Goal: Transaction & Acquisition: Purchase product/service

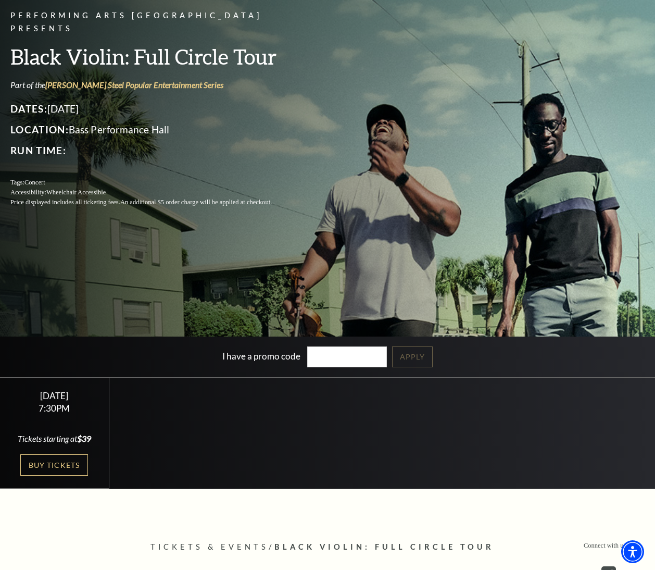
scroll to position [114, 0]
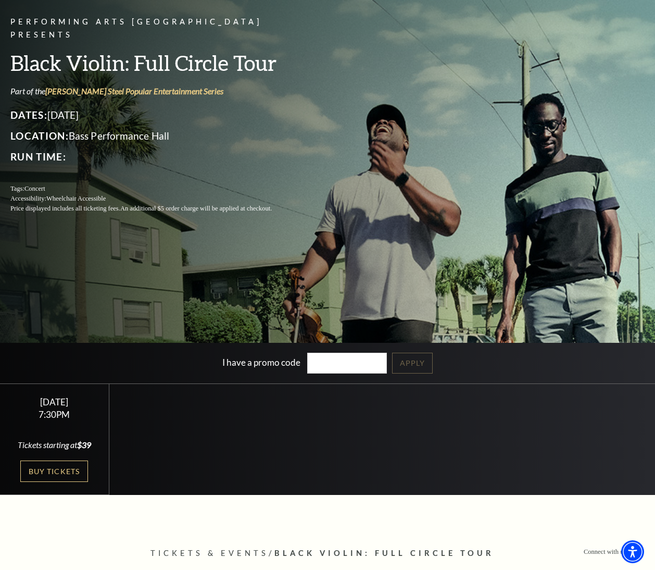
scroll to position [114, 0]
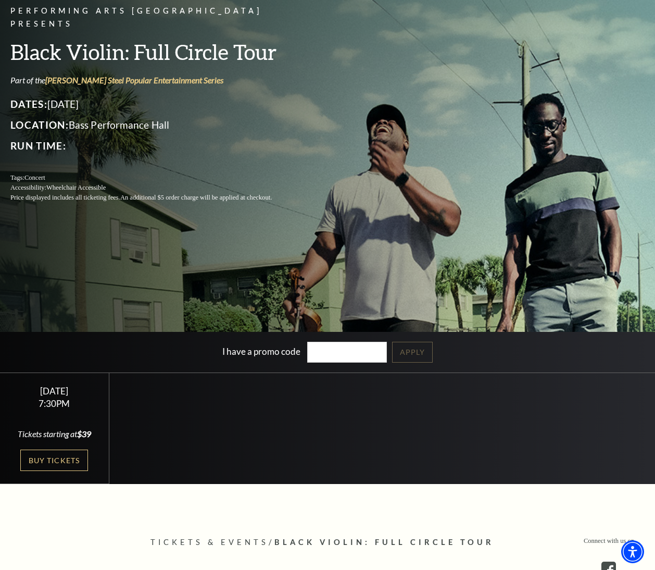
drag, startPoint x: 294, startPoint y: 415, endPoint x: 266, endPoint y: 424, distance: 30.0
click at [293, 416] on div "Select a Performance Tuesday November 4 | 7:30PM Tickets starting at $39 Tuesda…" at bounding box center [327, 427] width 655 height 111
drag, startPoint x: 62, startPoint y: 459, endPoint x: 94, endPoint y: 458, distance: 32.3
click at [63, 459] on link "Buy Tickets" at bounding box center [54, 459] width 68 height 21
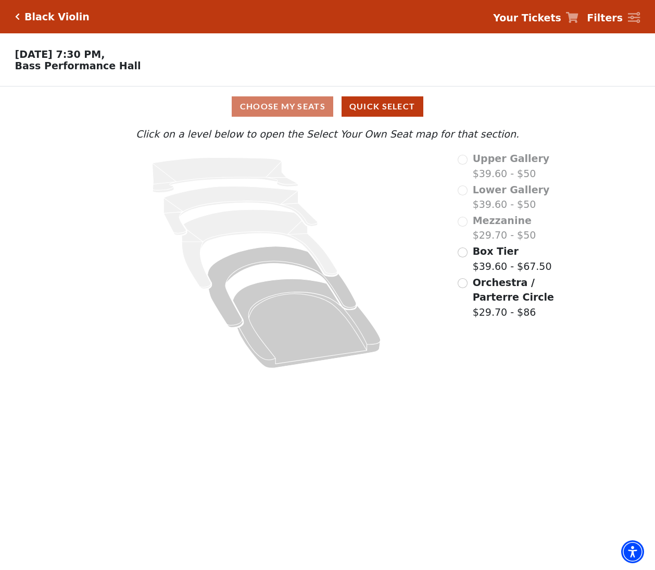
click at [507, 296] on span "Orchestra / Parterre Circle" at bounding box center [513, 289] width 81 height 27
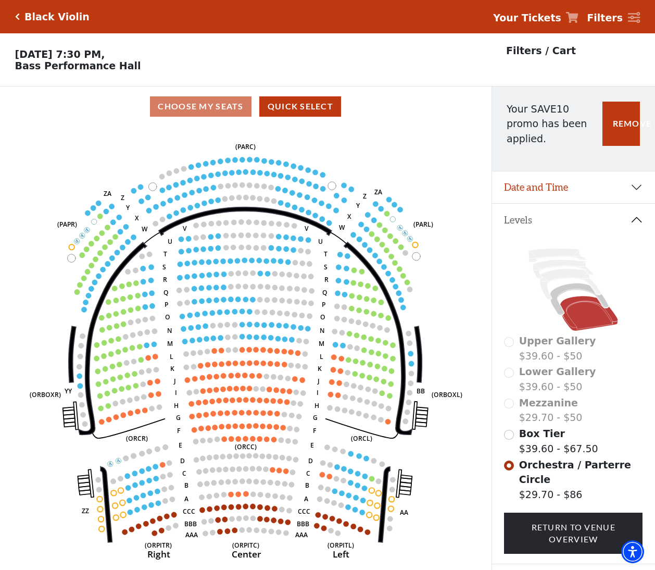
scroll to position [44, 0]
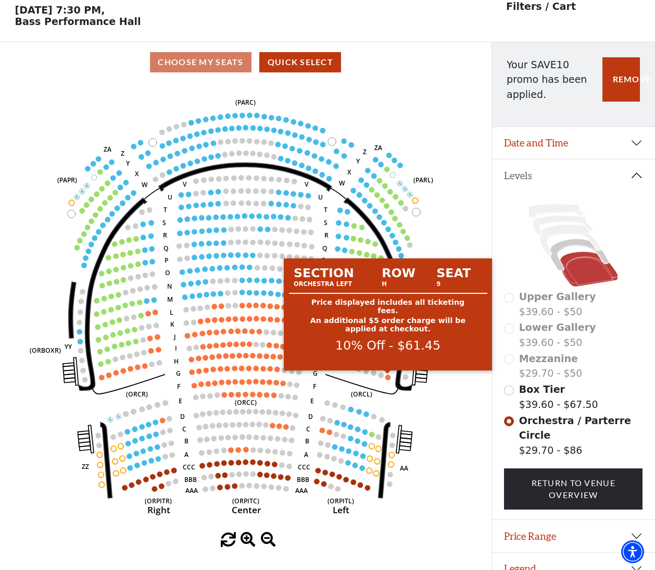
click at [389, 377] on circle at bounding box center [387, 376] width 5 height 5
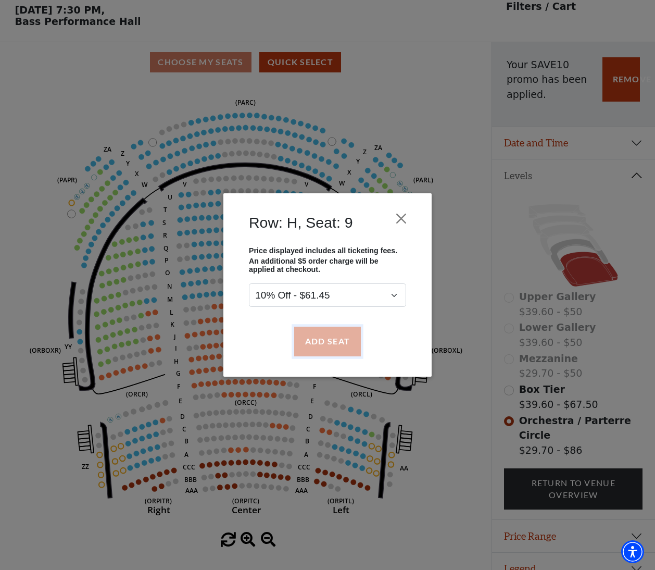
click at [334, 336] on button "Add Seat" at bounding box center [327, 340] width 67 height 29
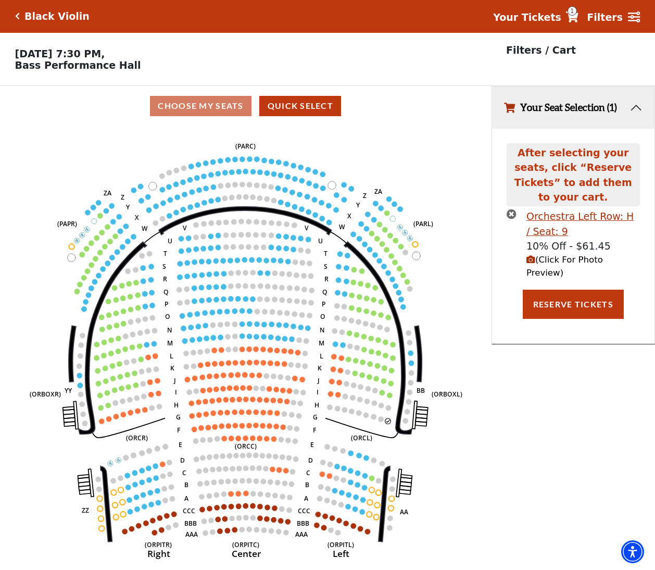
scroll to position [0, 0]
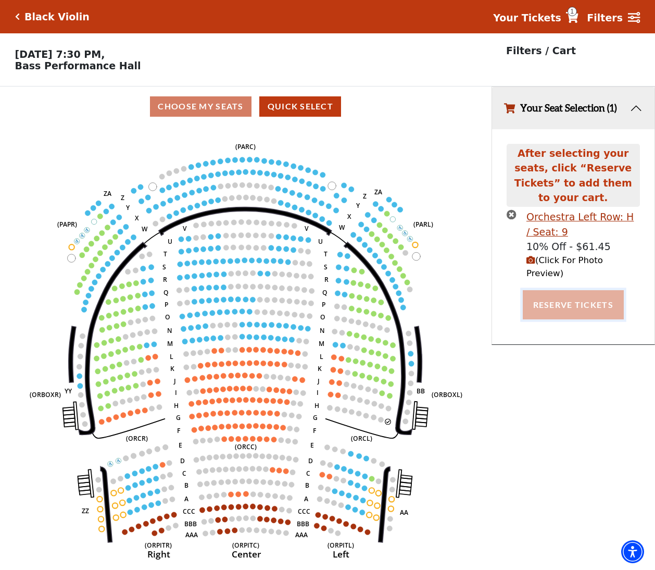
drag, startPoint x: 583, startPoint y: 273, endPoint x: 608, endPoint y: 273, distance: 25.0
click at [583, 290] on button "Reserve Tickets" at bounding box center [573, 304] width 101 height 29
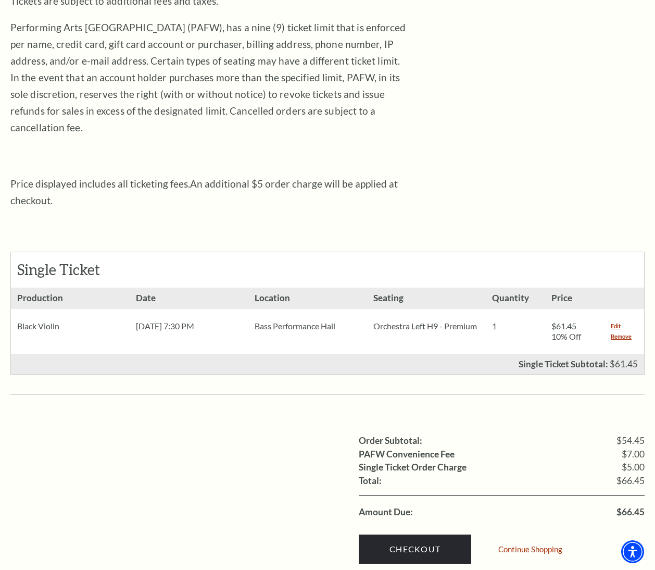
scroll to position [338, 0]
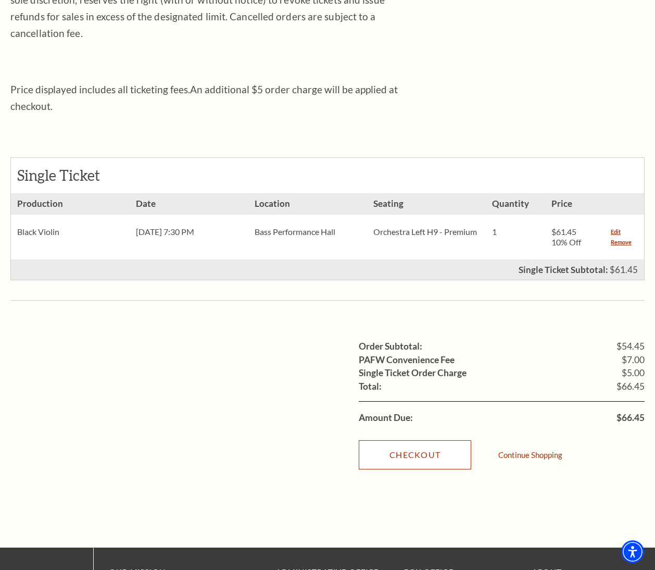
click at [422, 441] on link "Checkout" at bounding box center [415, 454] width 112 height 29
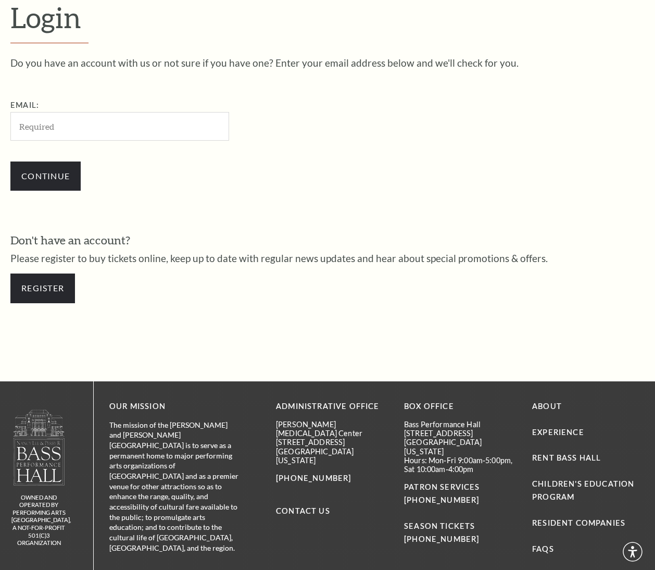
scroll to position [276, 0]
